Goal: Task Accomplishment & Management: Manage account settings

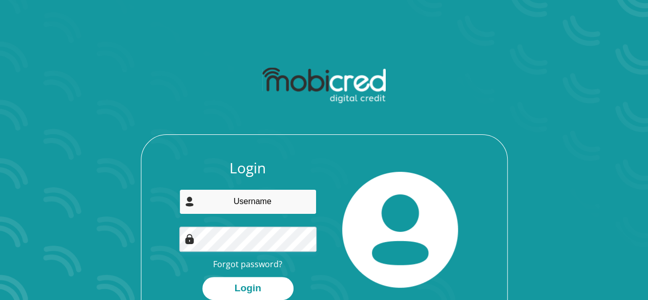
click at [275, 208] on input "email" at bounding box center [247, 201] width 137 height 25
type input "[DOMAIN_NAME][EMAIL_ADDRESS][DOMAIN_NAME]"
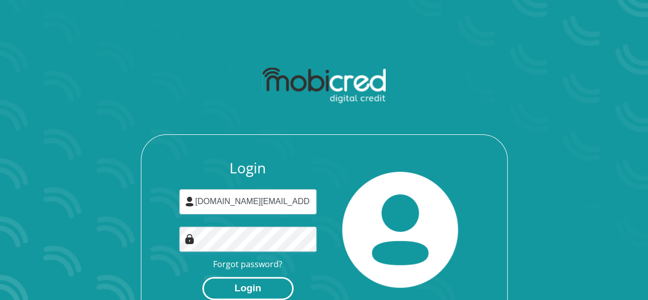
click at [264, 288] on button "Login" at bounding box center [247, 288] width 91 height 23
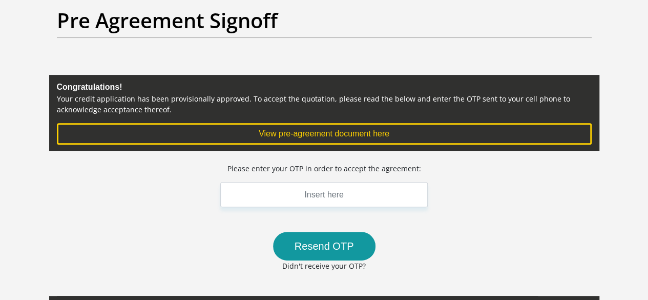
scroll to position [126, 0]
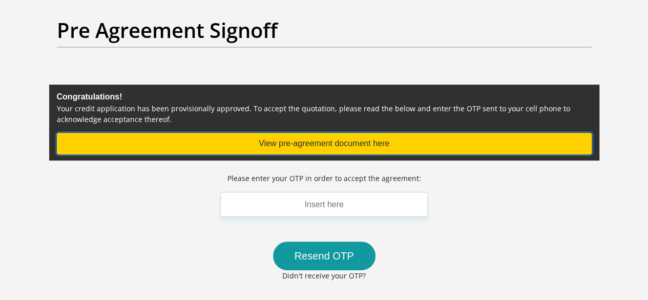
click at [340, 133] on button "View pre-agreement document here" at bounding box center [324, 144] width 535 height 22
